Goal: Task Accomplishment & Management: Use online tool/utility

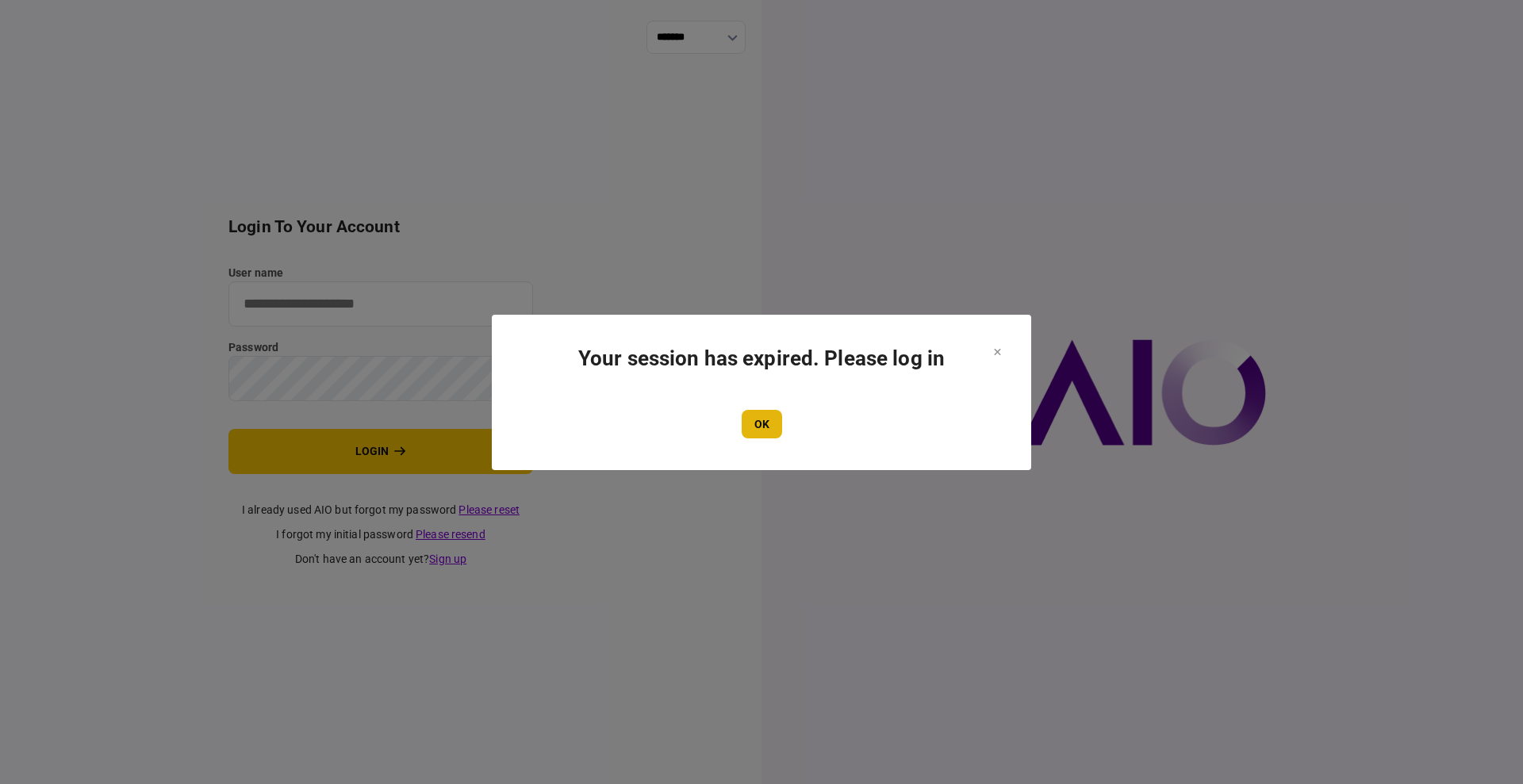
type input "****"
click at [747, 422] on button "OK" at bounding box center [762, 425] width 41 height 29
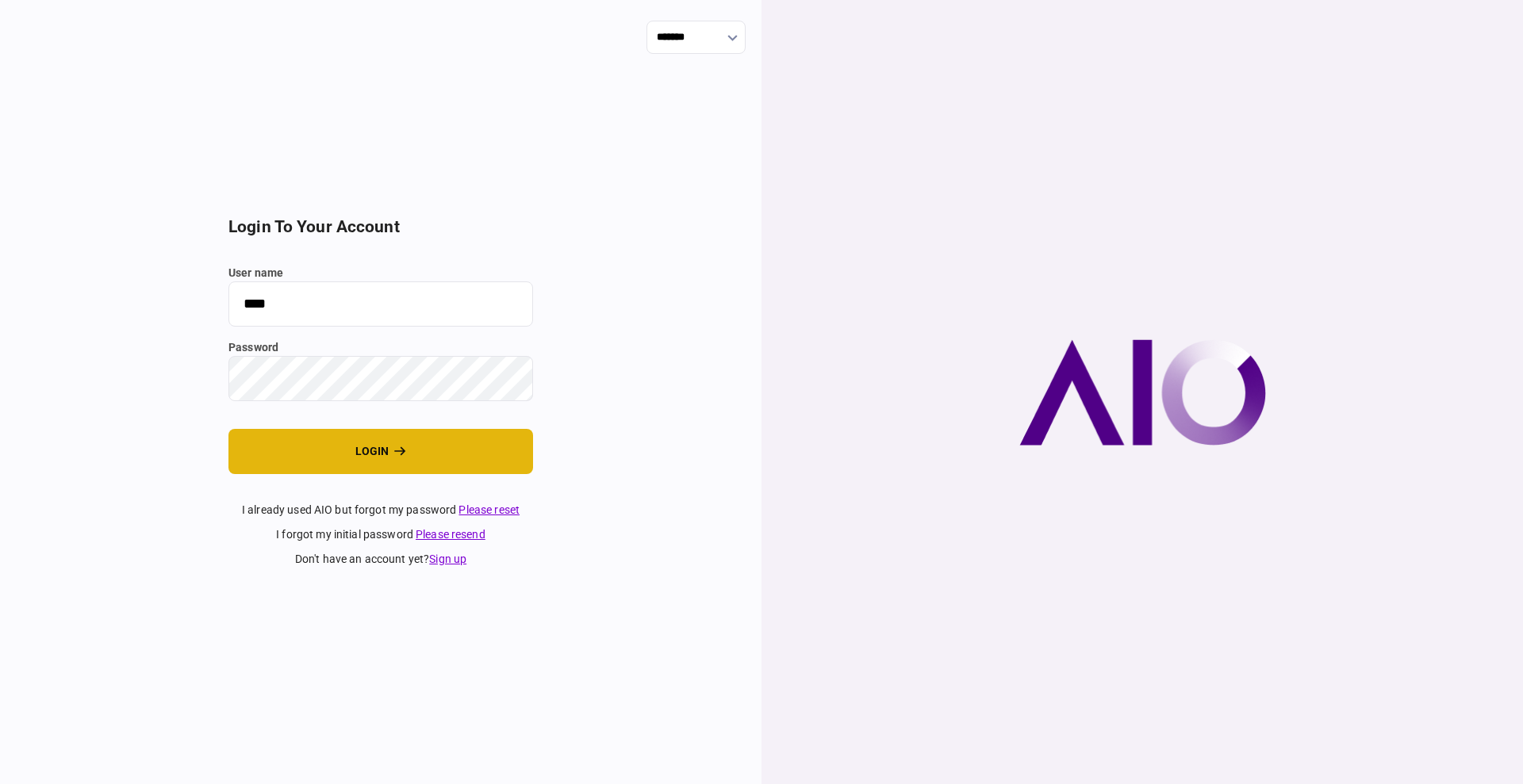
click at [354, 440] on button "login" at bounding box center [381, 451] width 305 height 45
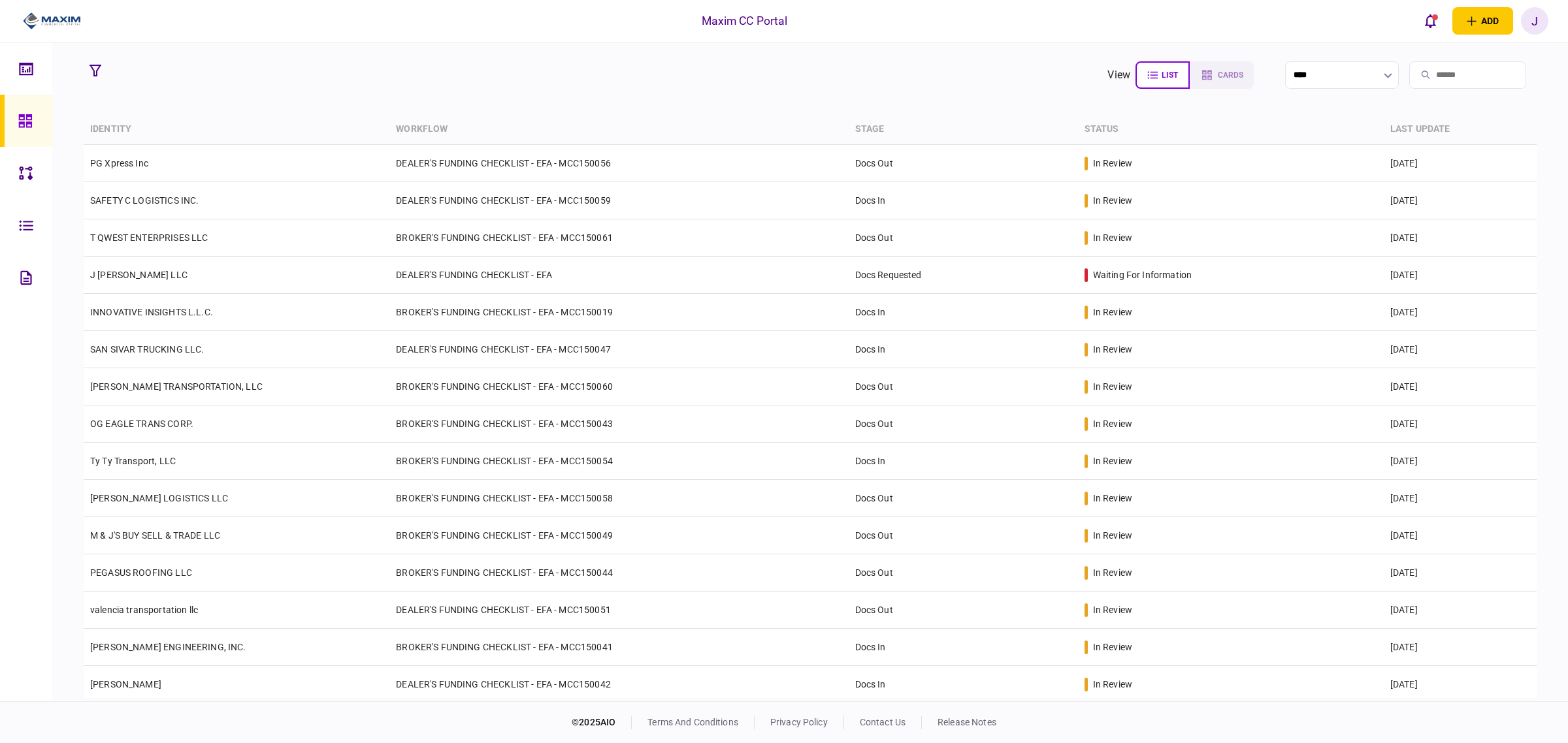
click at [341, 75] on section "view list cards ****" at bounding box center [810, 75] width 1453 height 33
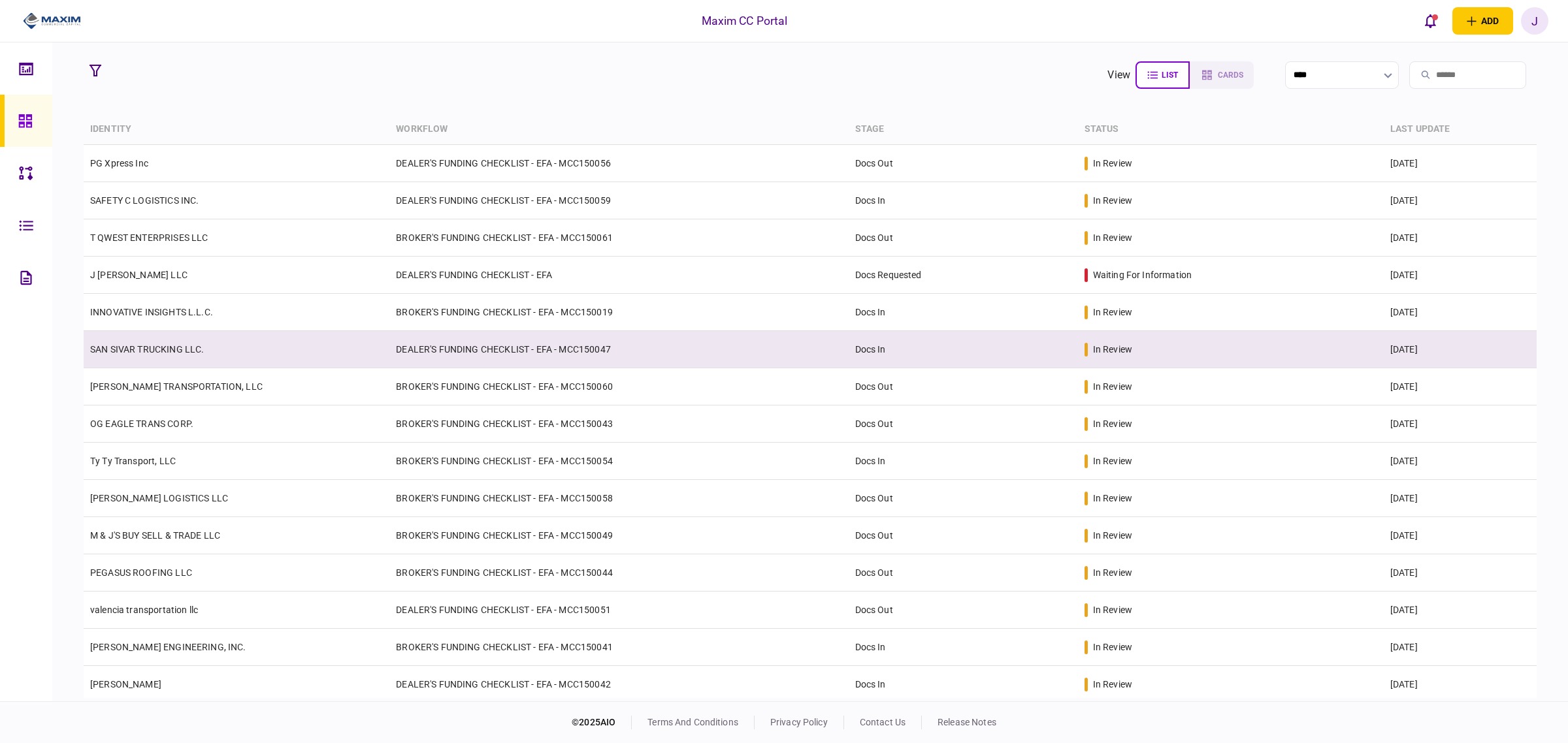
click at [180, 353] on link "SAN SIVAR TRUCKING LLC." at bounding box center [147, 349] width 114 height 11
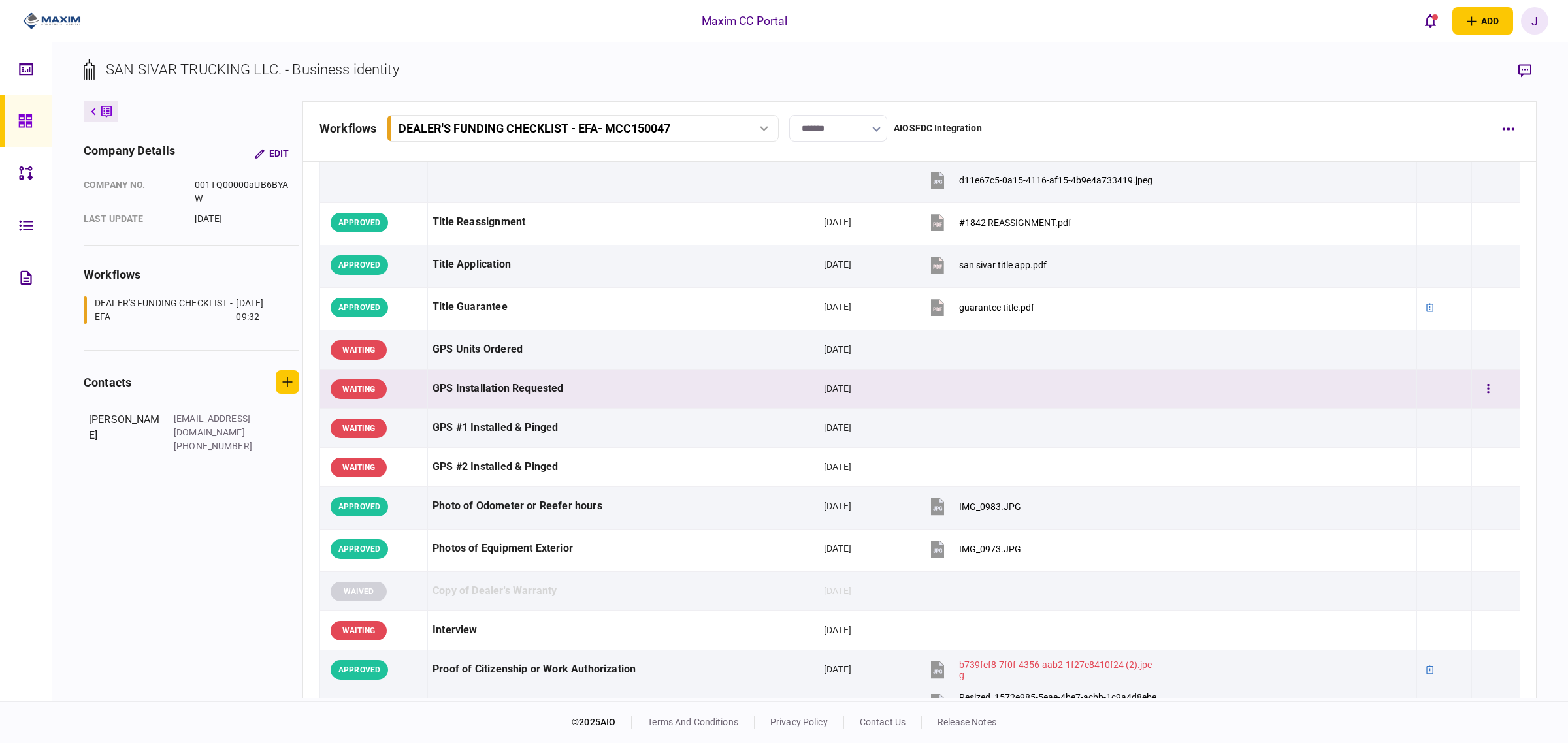
scroll to position [1198, 0]
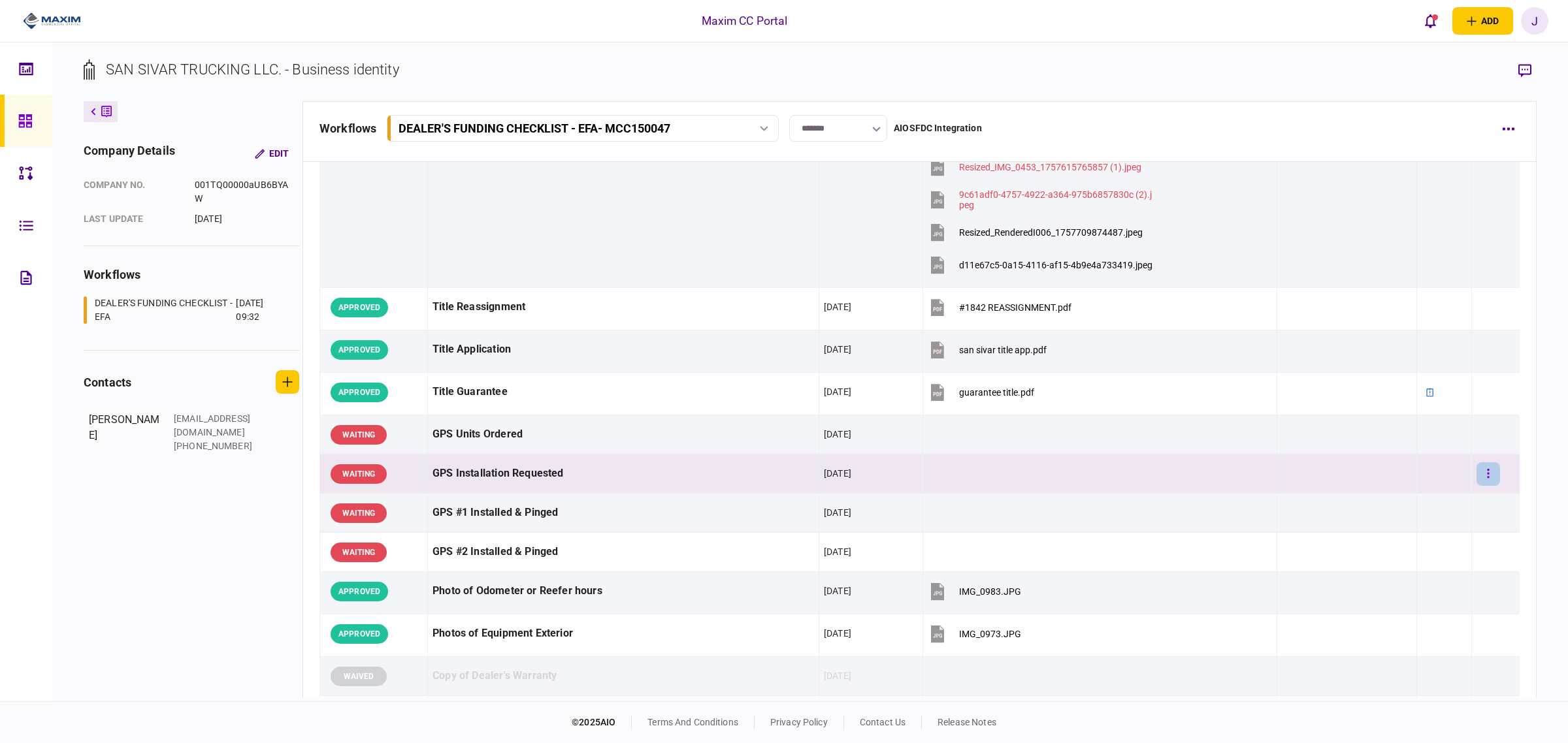
click at [1476, 475] on button "button" at bounding box center [1488, 475] width 24 height 24
click at [1386, 594] on span "waive" at bounding box center [1372, 591] width 29 height 15
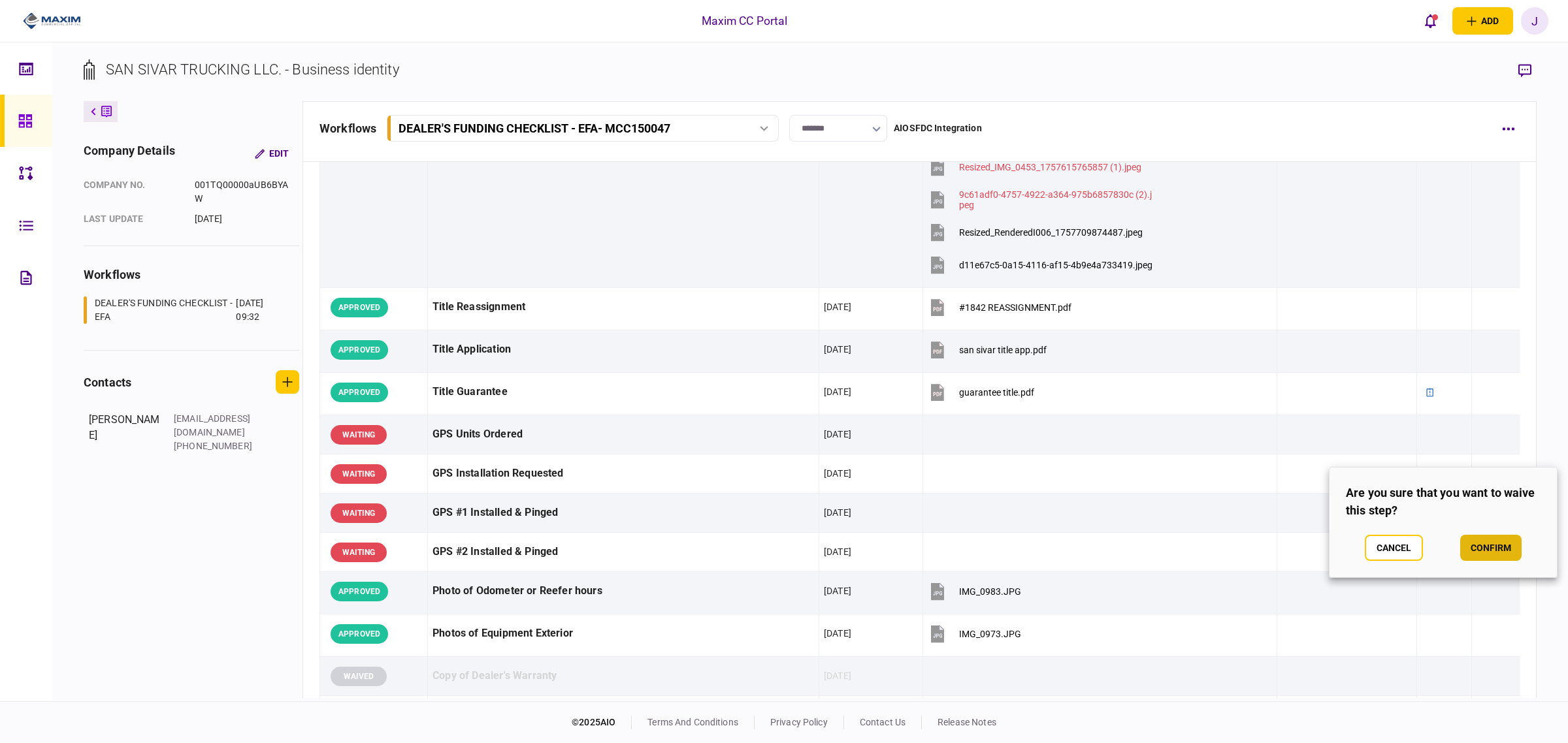
click at [1501, 550] on button "confirm" at bounding box center [1491, 547] width 62 height 26
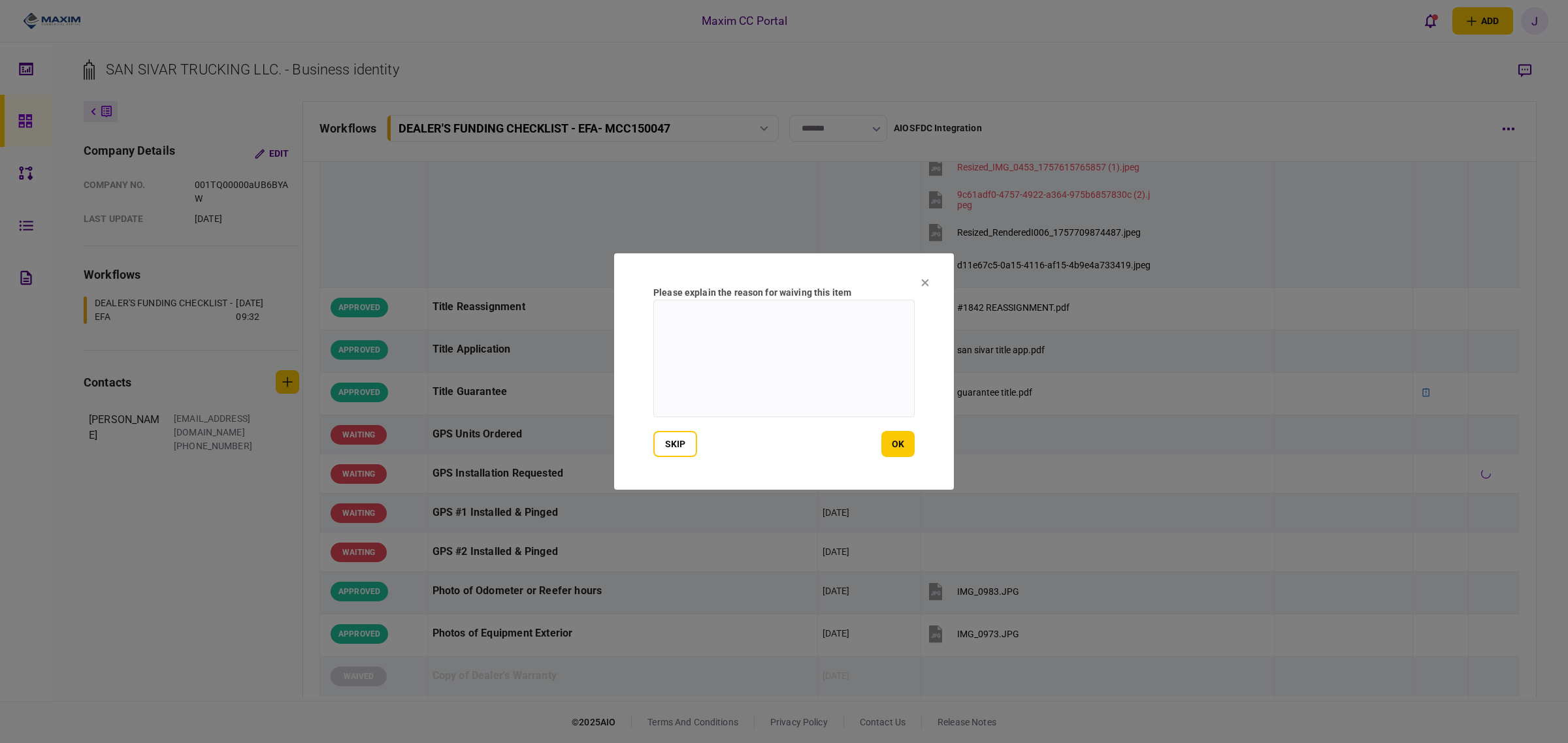
click at [781, 343] on textarea at bounding box center [784, 359] width 262 height 118
type textarea "***"
click at [895, 442] on button "ok" at bounding box center [898, 444] width 34 height 26
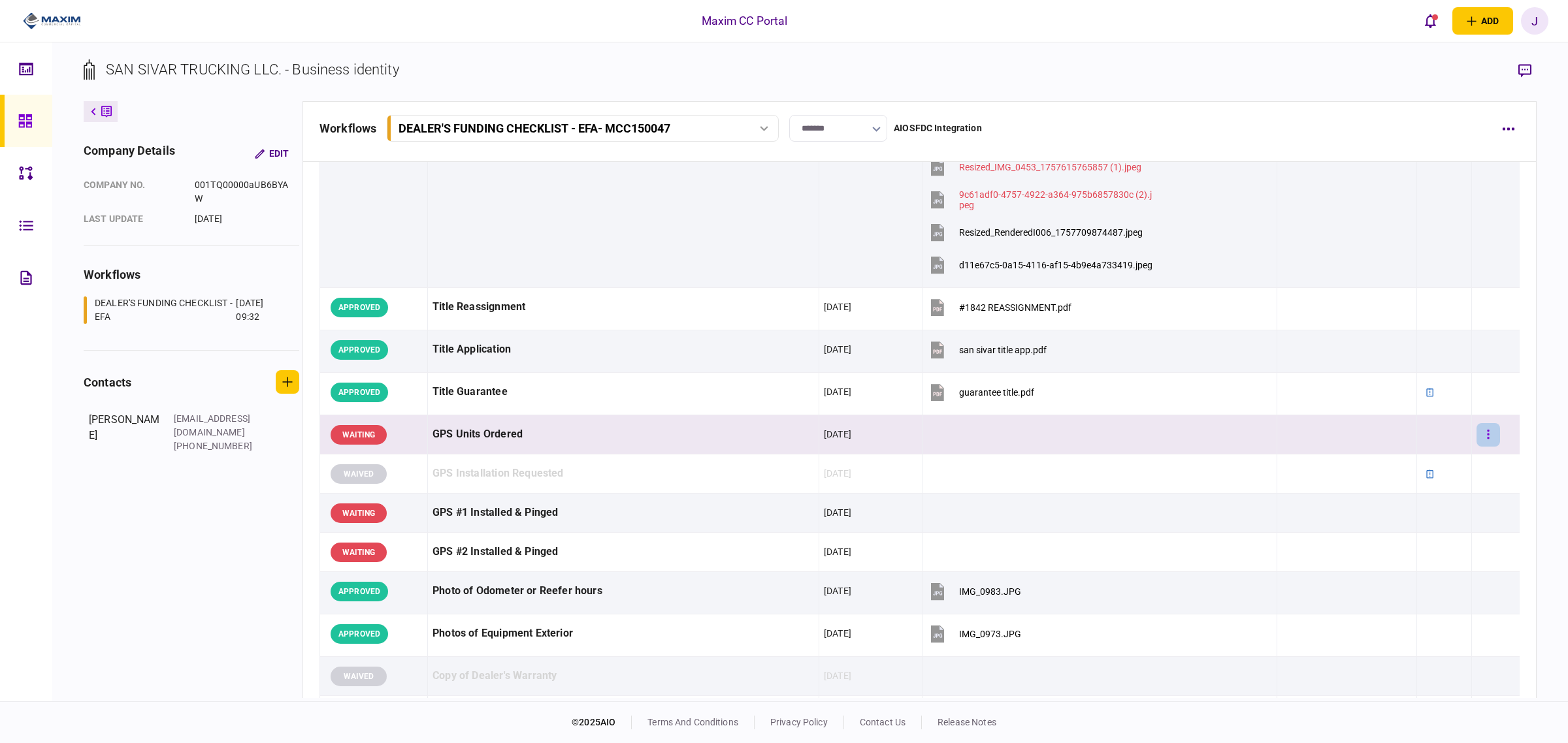
click at [1476, 435] on button "button" at bounding box center [1488, 435] width 24 height 24
click at [1422, 469] on li "approve" at bounding box center [1405, 465] width 121 height 29
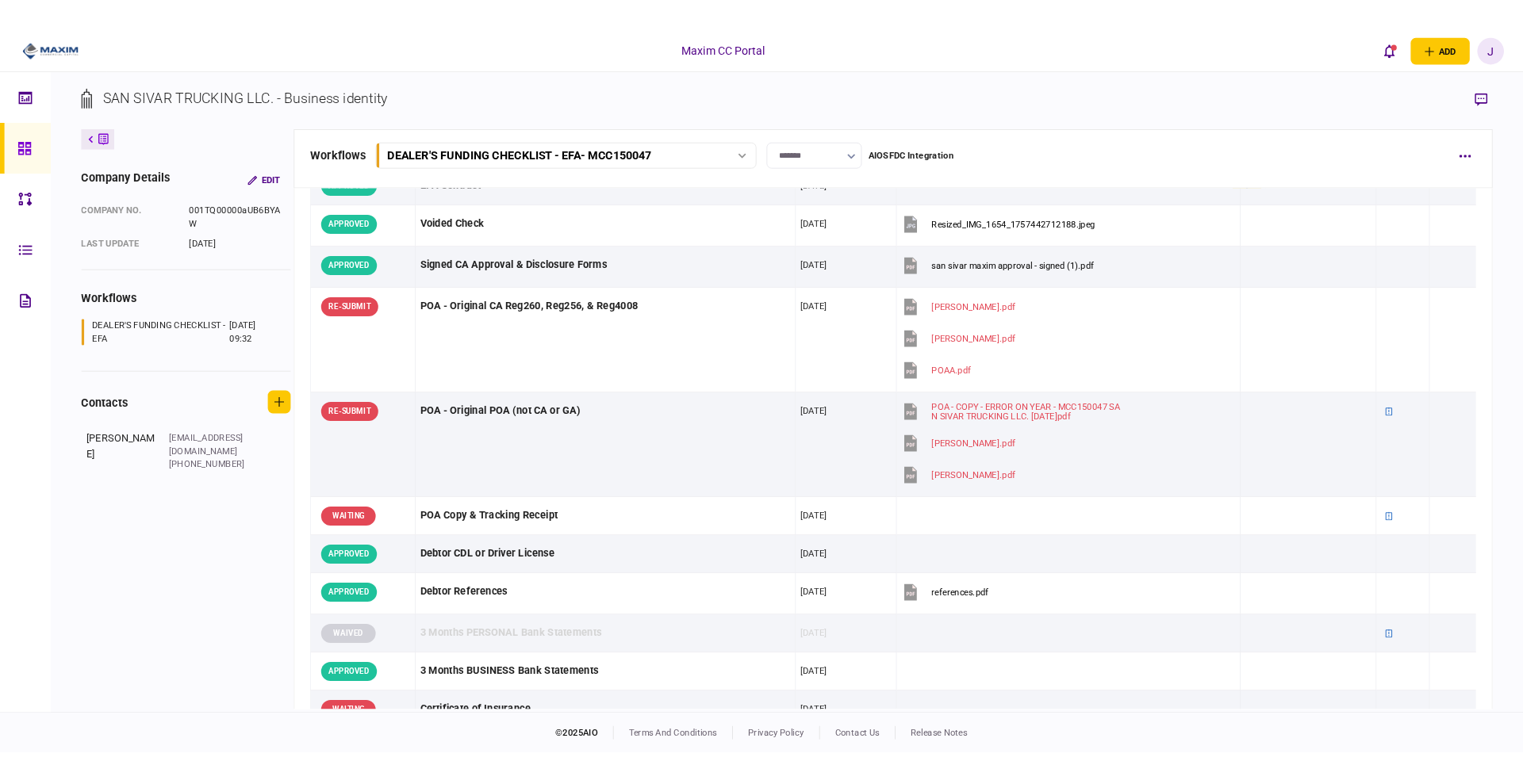
scroll to position [0, 0]
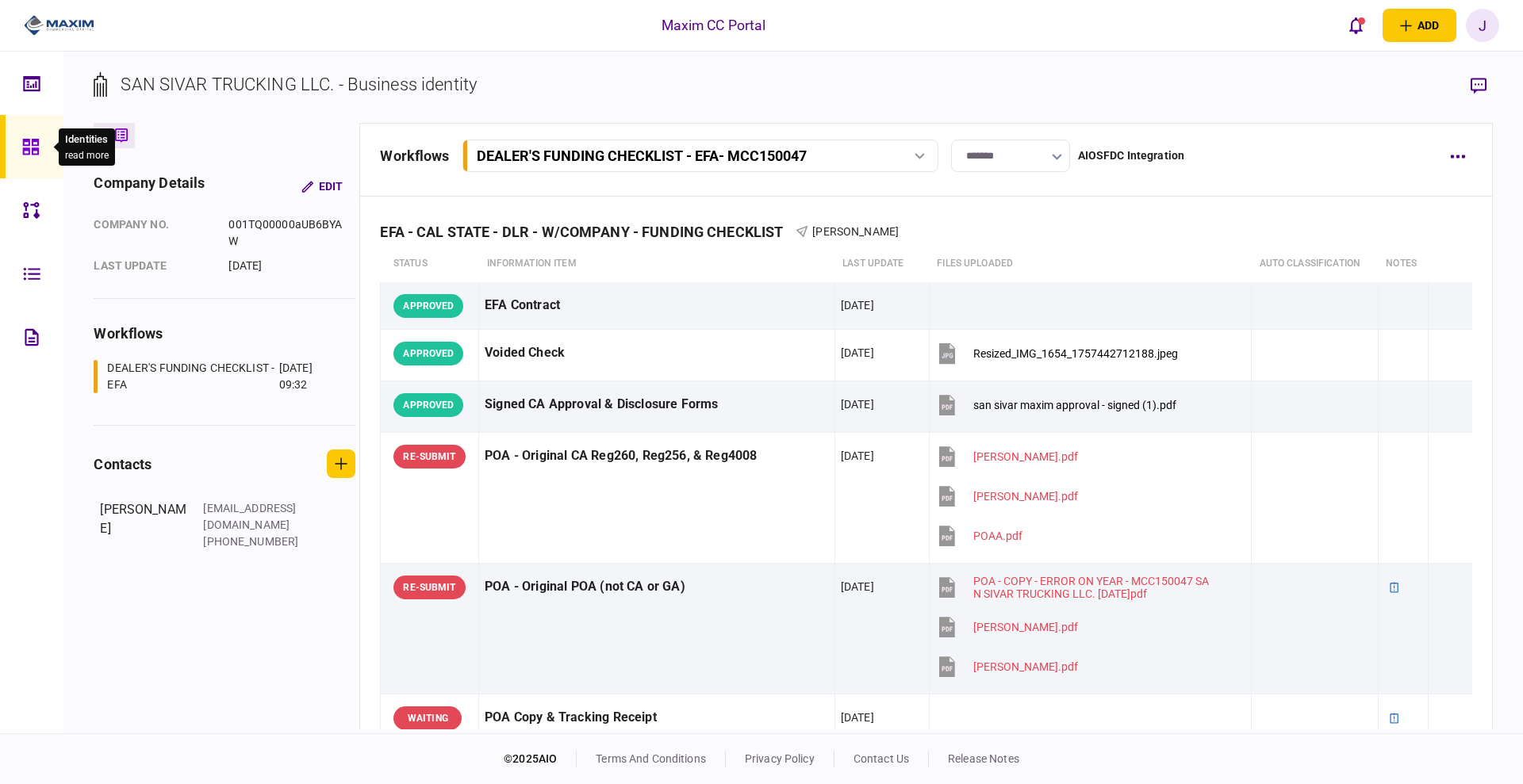
click at [34, 154] on icon at bounding box center [30, 146] width 16 height 16
